Goal: Check status: Check status

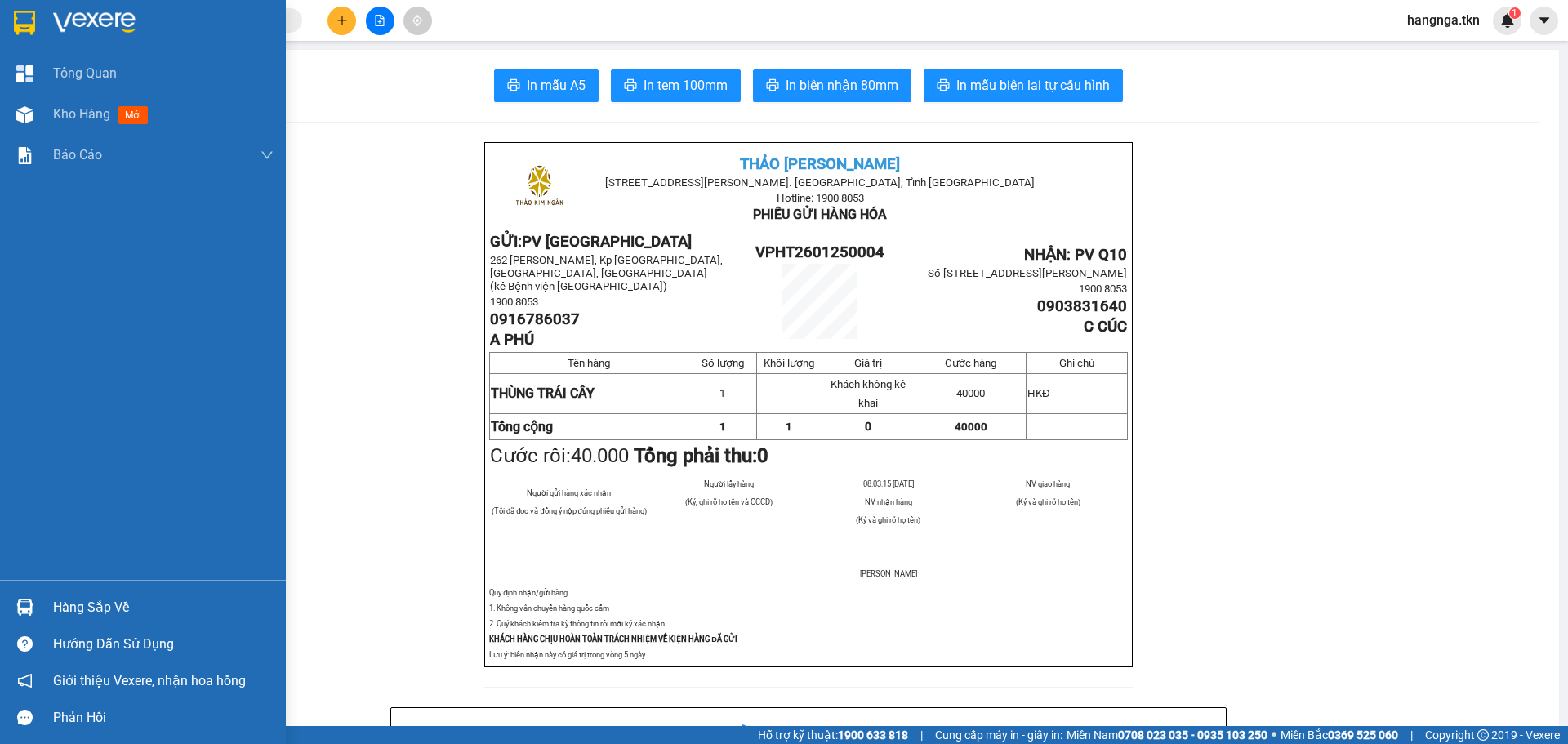
click at [109, 609] on div "Hàng sắp về" at bounding box center [164, 607] width 220 height 24
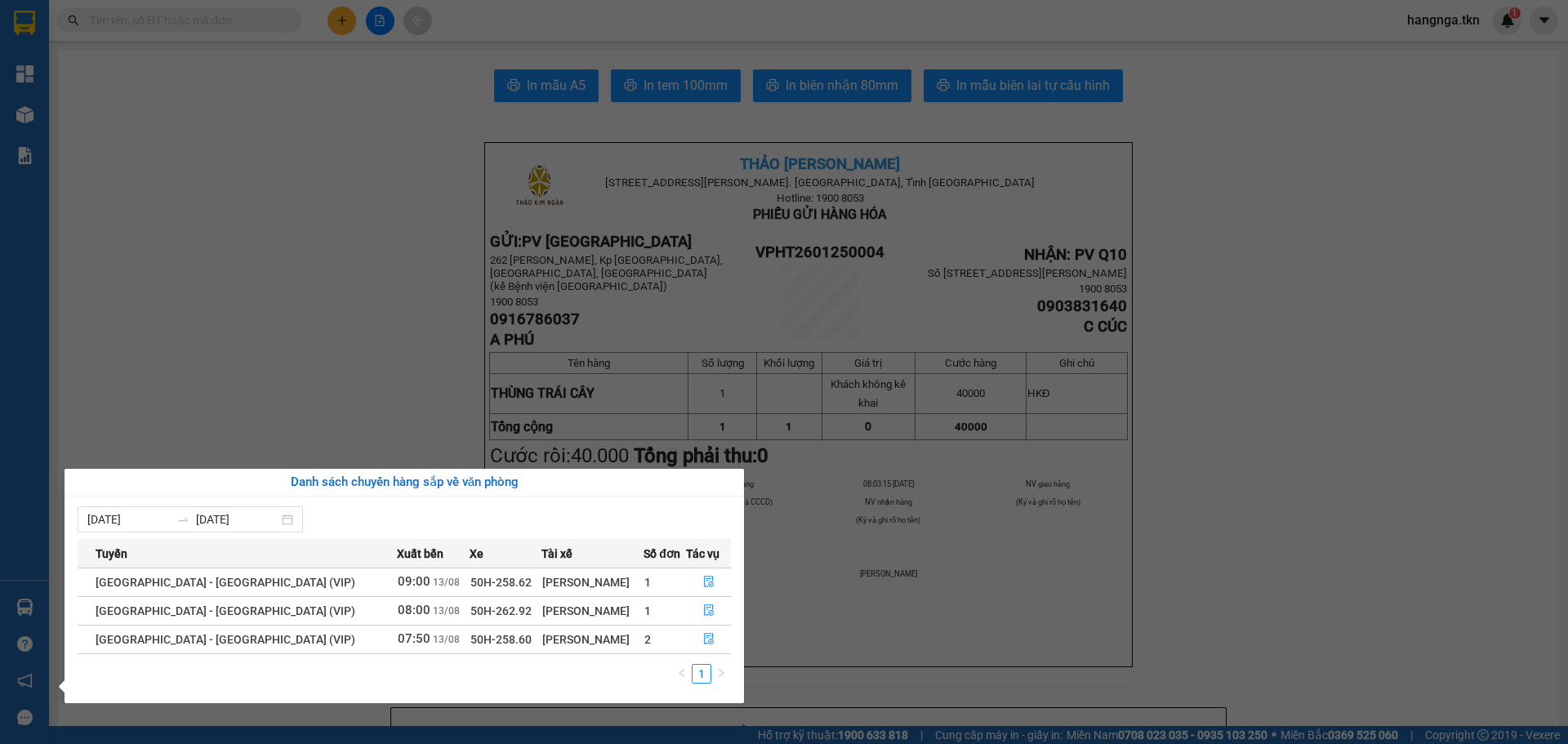
click at [169, 272] on section "Kết quả tìm kiếm ( 0 ) Bộ lọc No Data hangnga.tkn 1 Tổng Quan Kho hàng mới Báo …" at bounding box center [784, 372] width 1568 height 744
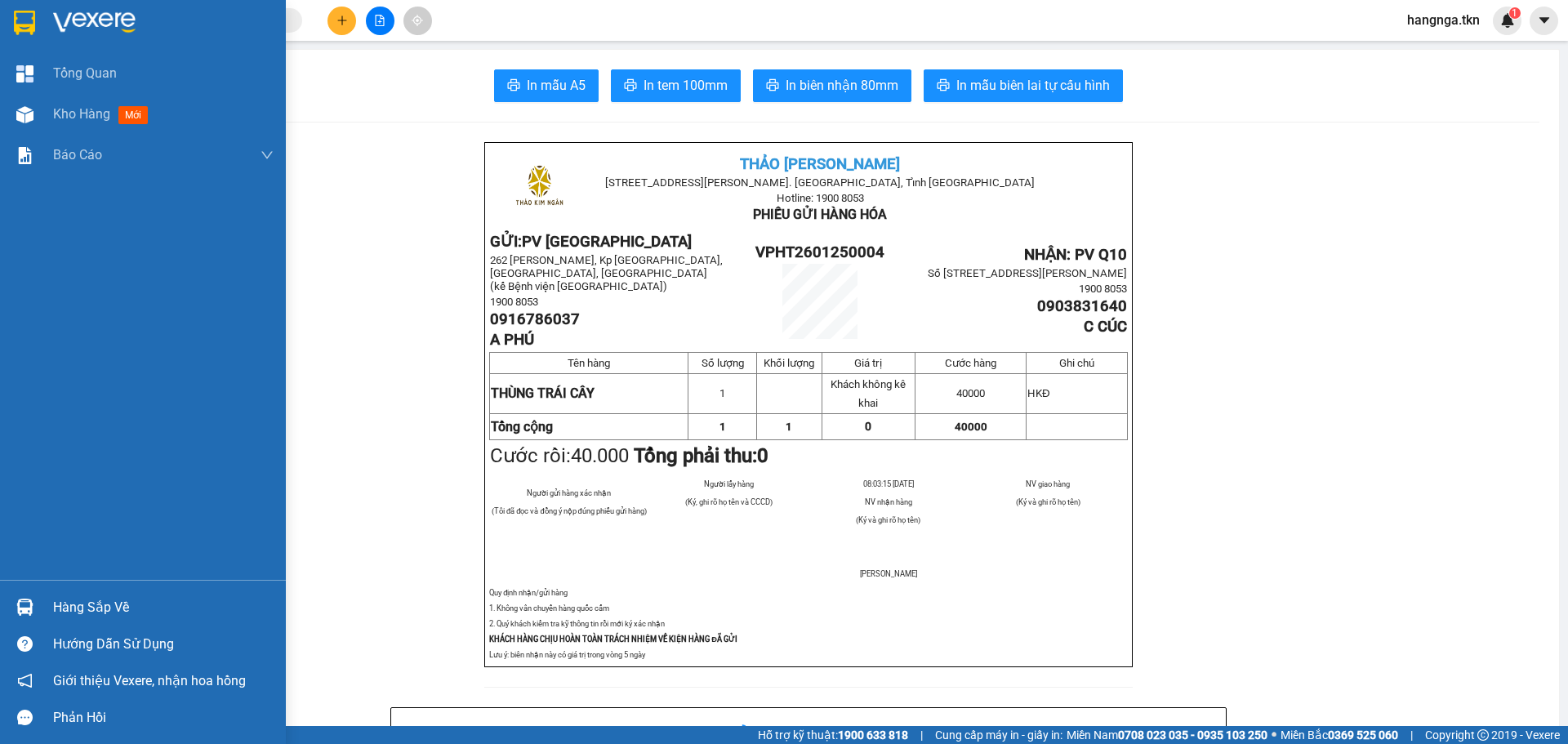
click at [27, 13] on img at bounding box center [24, 23] width 21 height 24
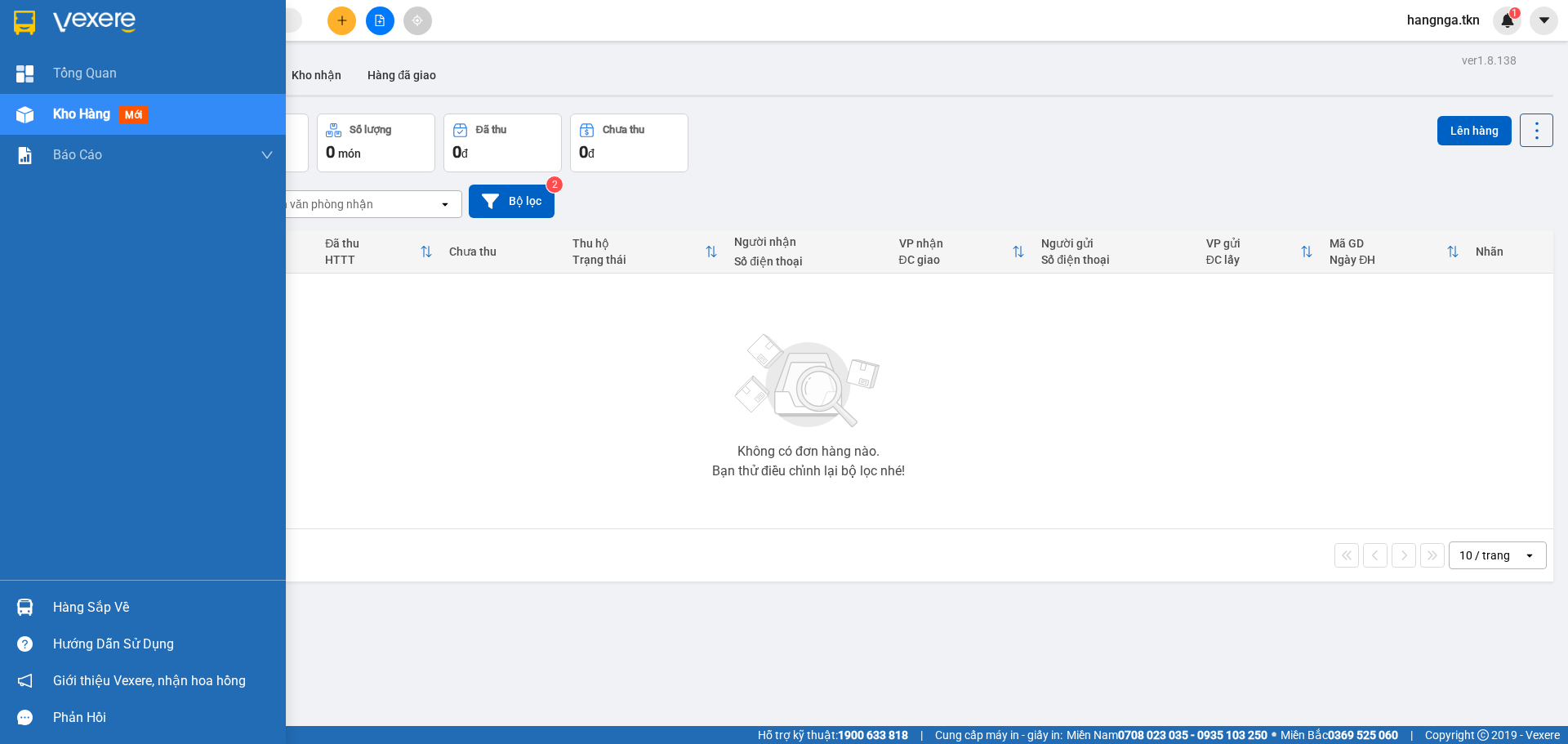
click at [44, 606] on div "Hàng sắp về" at bounding box center [143, 607] width 286 height 37
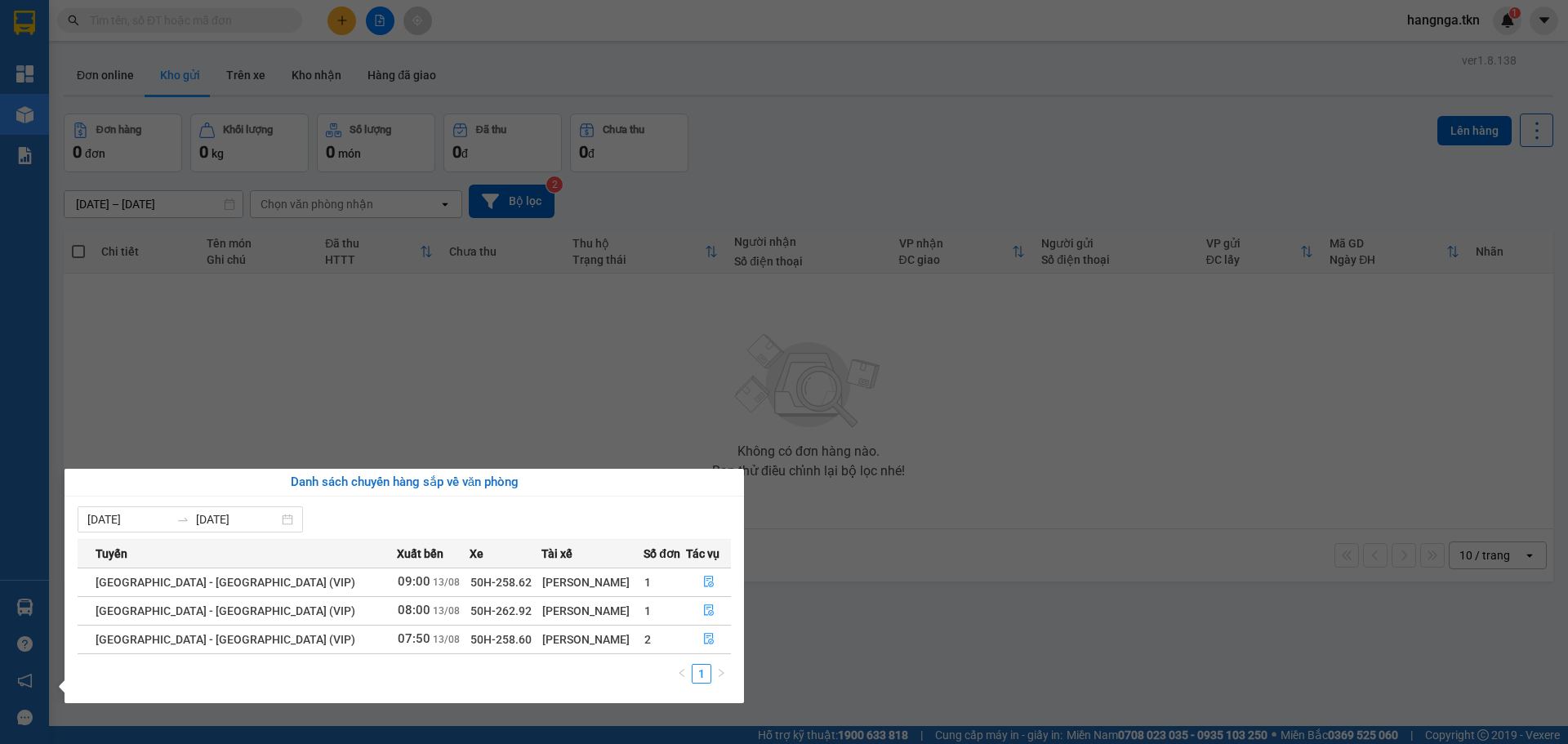
click at [839, 585] on section "Kết quả tìm kiếm ( 0 ) Bộ lọc No Data hangnga.tkn 1 Tổng Quan Kho hàng mới Báo …" at bounding box center [784, 372] width 1568 height 744
